Goal: Check status: Check status

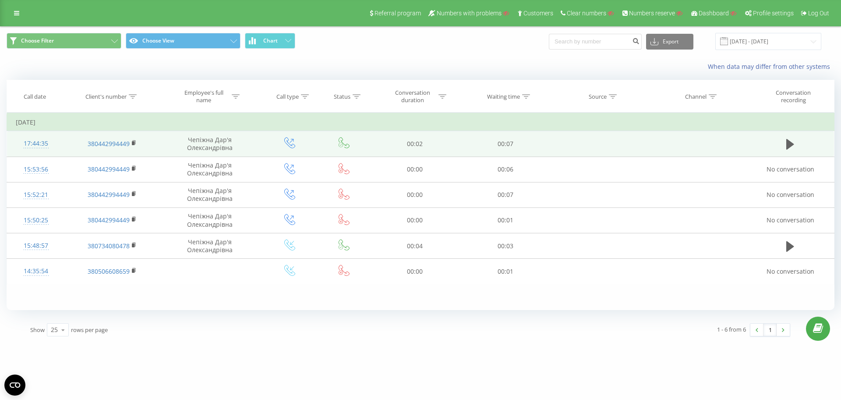
click at [42, 144] on div "17:44:35" at bounding box center [36, 143] width 40 height 17
